Goal: Information Seeking & Learning: Check status

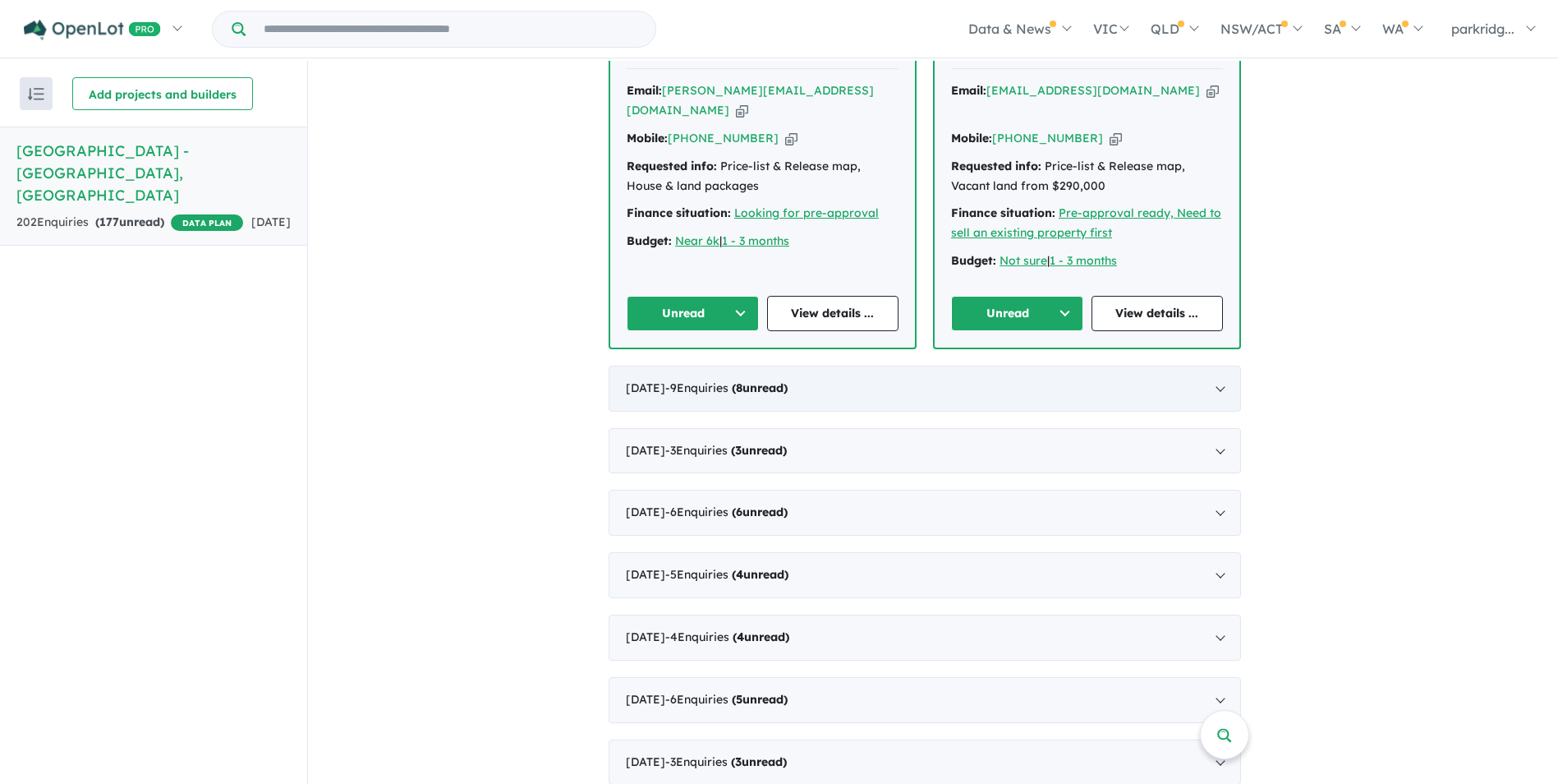
scroll to position [1807, 0]
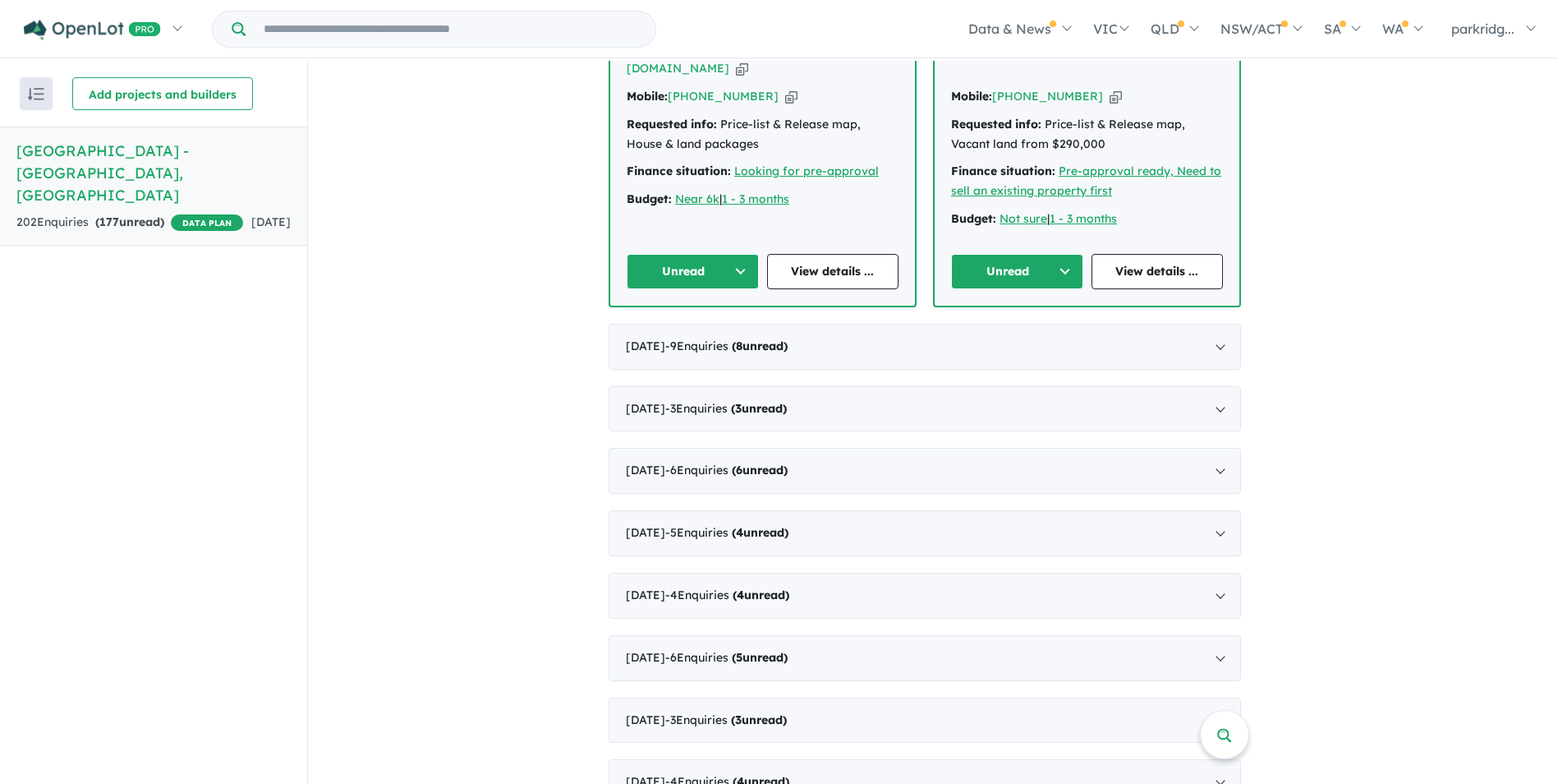
click at [732, 525] on span "- 5 Enquir ies ( 4 unread)" at bounding box center [727, 532] width 124 height 14
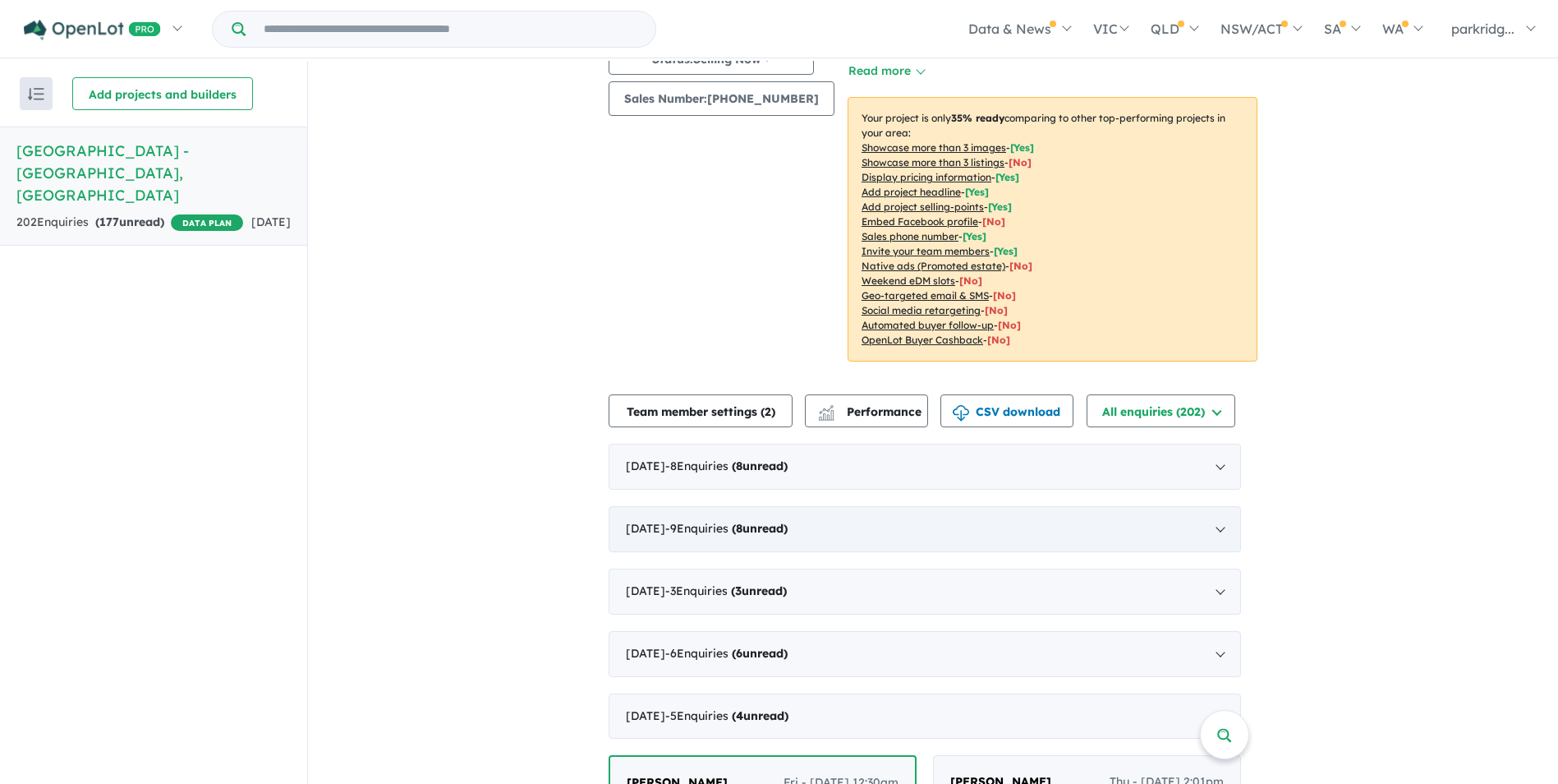
scroll to position [235, 0]
click at [680, 508] on div "[DATE] - 9 Enquir ies ( 8 unread)" at bounding box center [925, 531] width 633 height 46
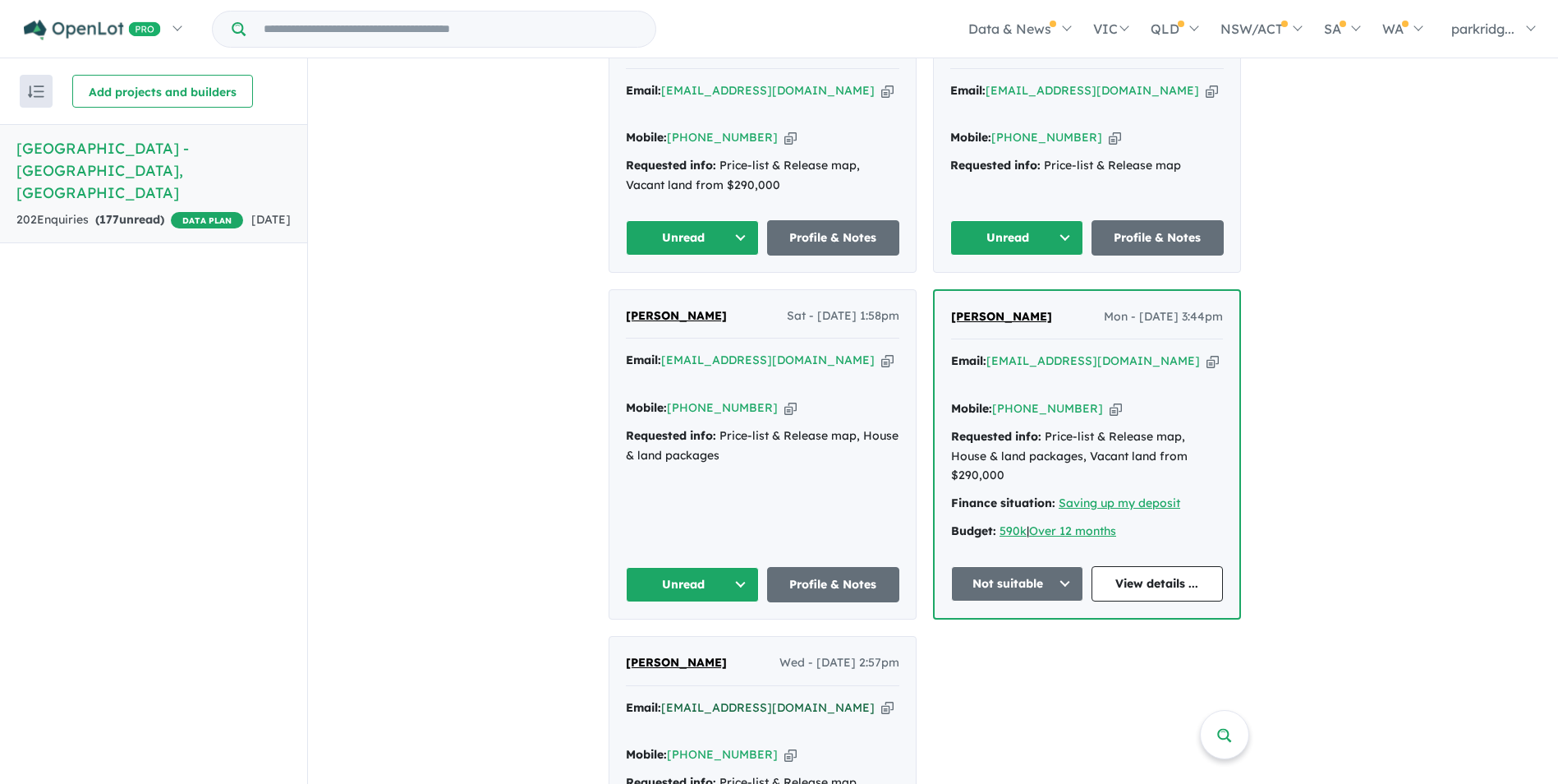
scroll to position [1550, 0]
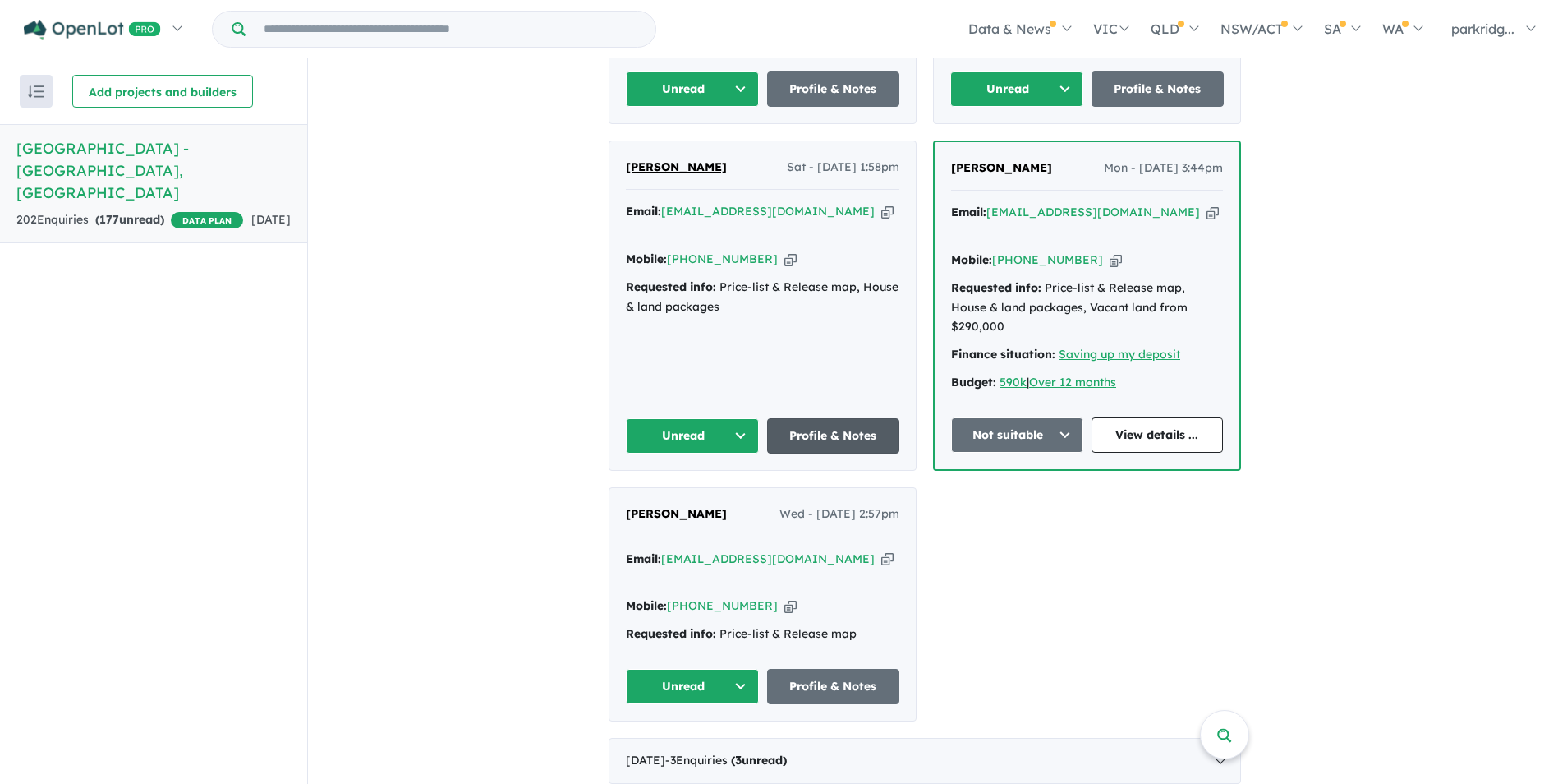
click at [817, 418] on link "Profile & Notes" at bounding box center [833, 436] width 133 height 36
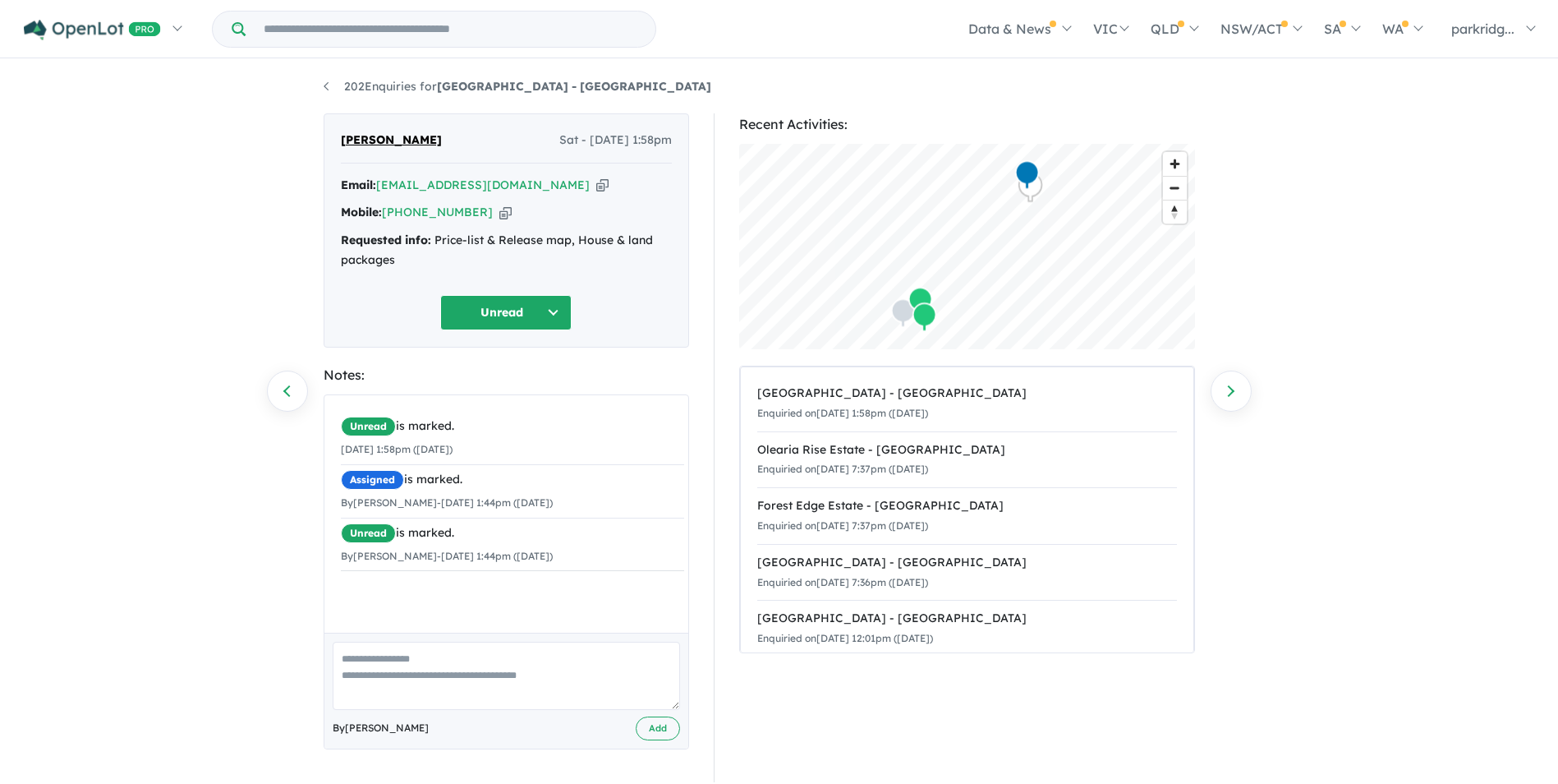
scroll to position [3, 0]
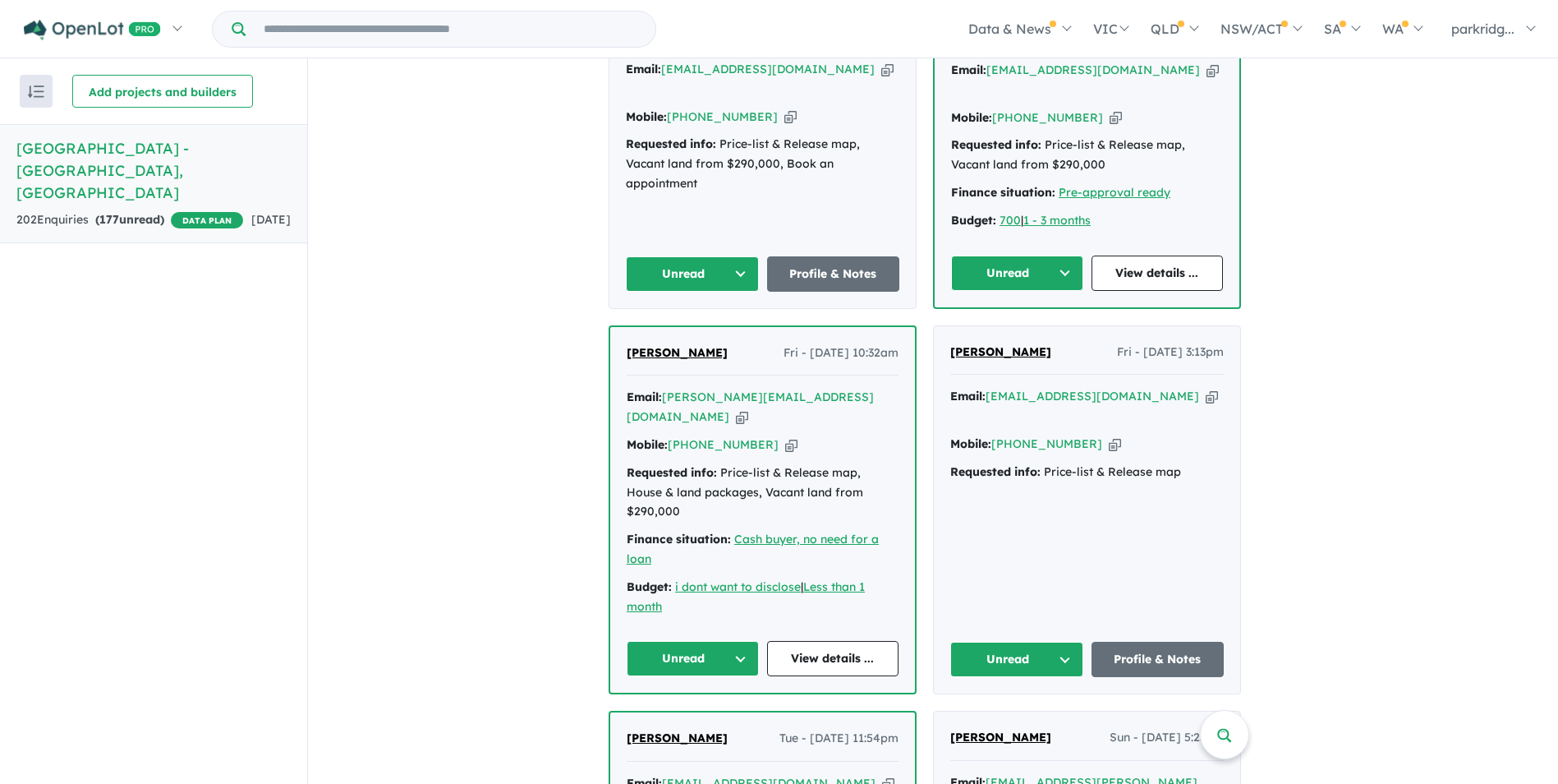
scroll to position [811, 0]
